Goal: Information Seeking & Learning: Find specific fact

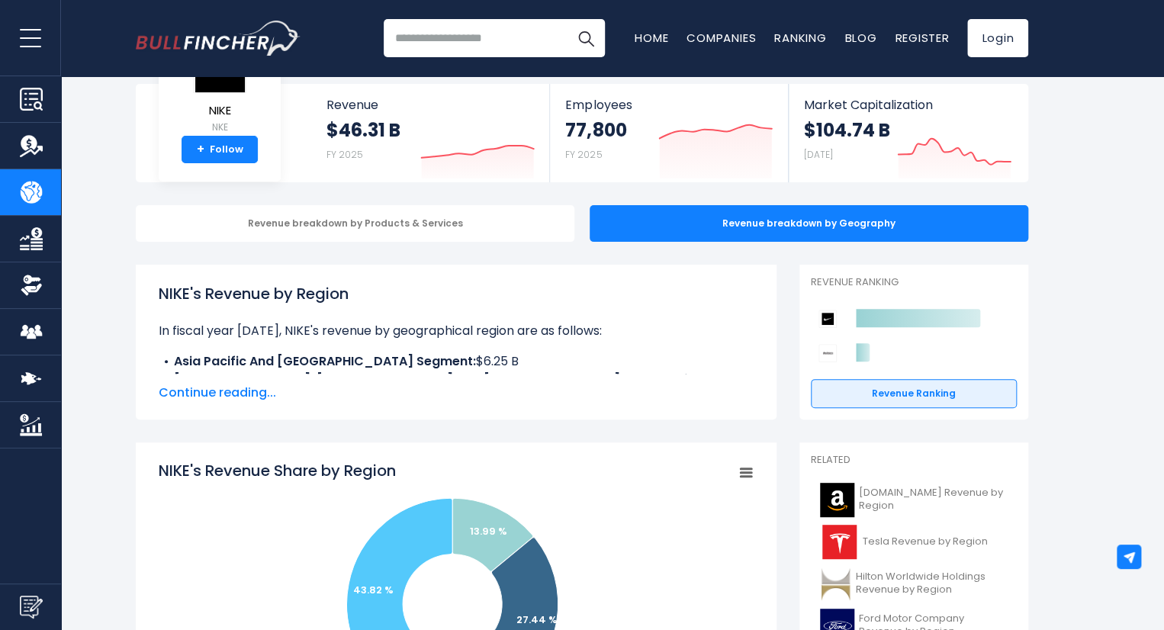
drag, startPoint x: 0, startPoint y: 0, endPoint x: 490, endPoint y: 368, distance: 612.8
click at [490, 368] on div "NIKE's Revenue by Region In fiscal year [DATE], NIKE's revenue by geographical …" at bounding box center [456, 342] width 641 height 155
copy div "NIKE's Revenue by Region In fiscal year 2025, NIKE's revenue by geographical re…"
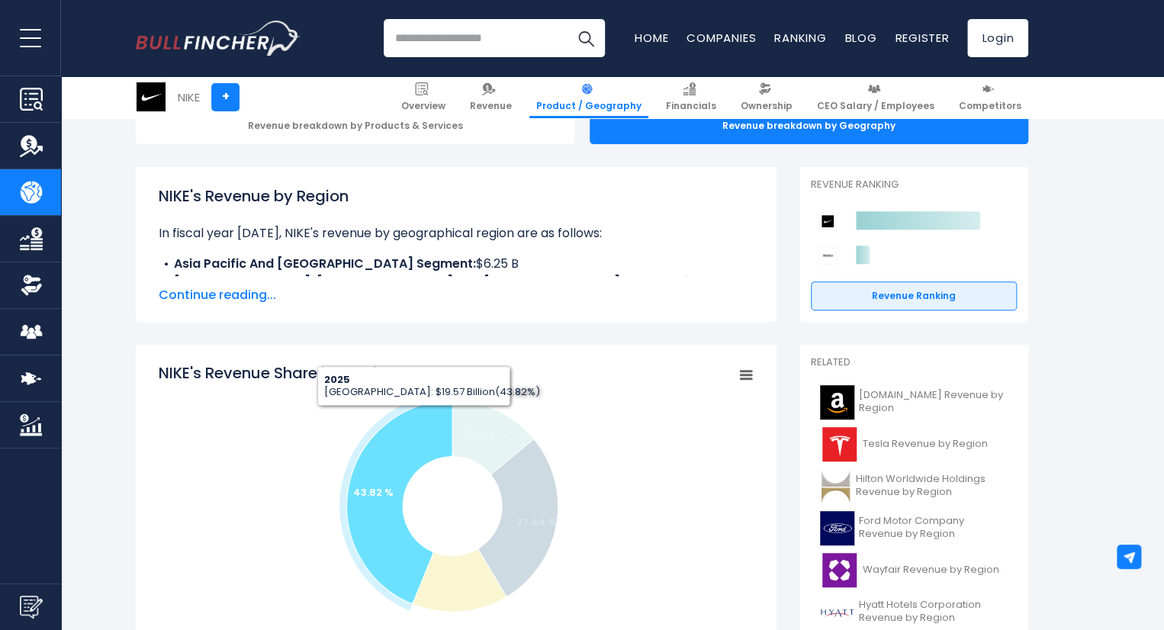
scroll to position [76, 0]
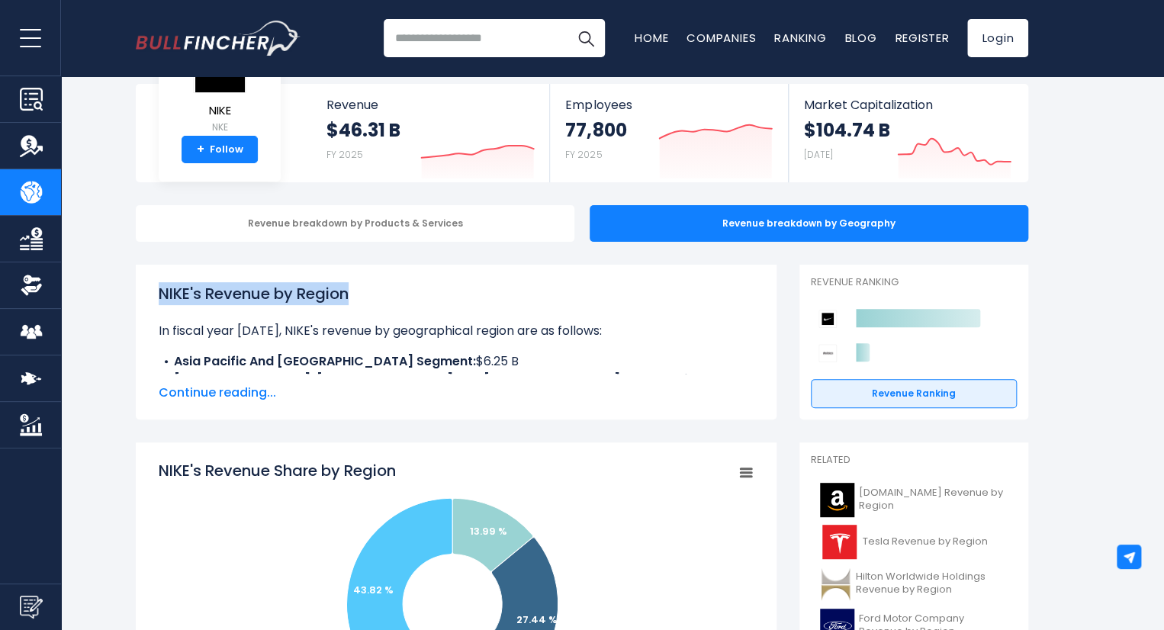
drag, startPoint x: 356, startPoint y: 294, endPoint x: 153, endPoint y: 295, distance: 202.9
click at [153, 295] on div "NIKE's Revenue by Region In fiscal year [DATE], NIKE's revenue by geographical …" at bounding box center [456, 342] width 641 height 155
copy h1 "NIKE's Revenue by Region"
